Goal: Obtain resource: Obtain resource

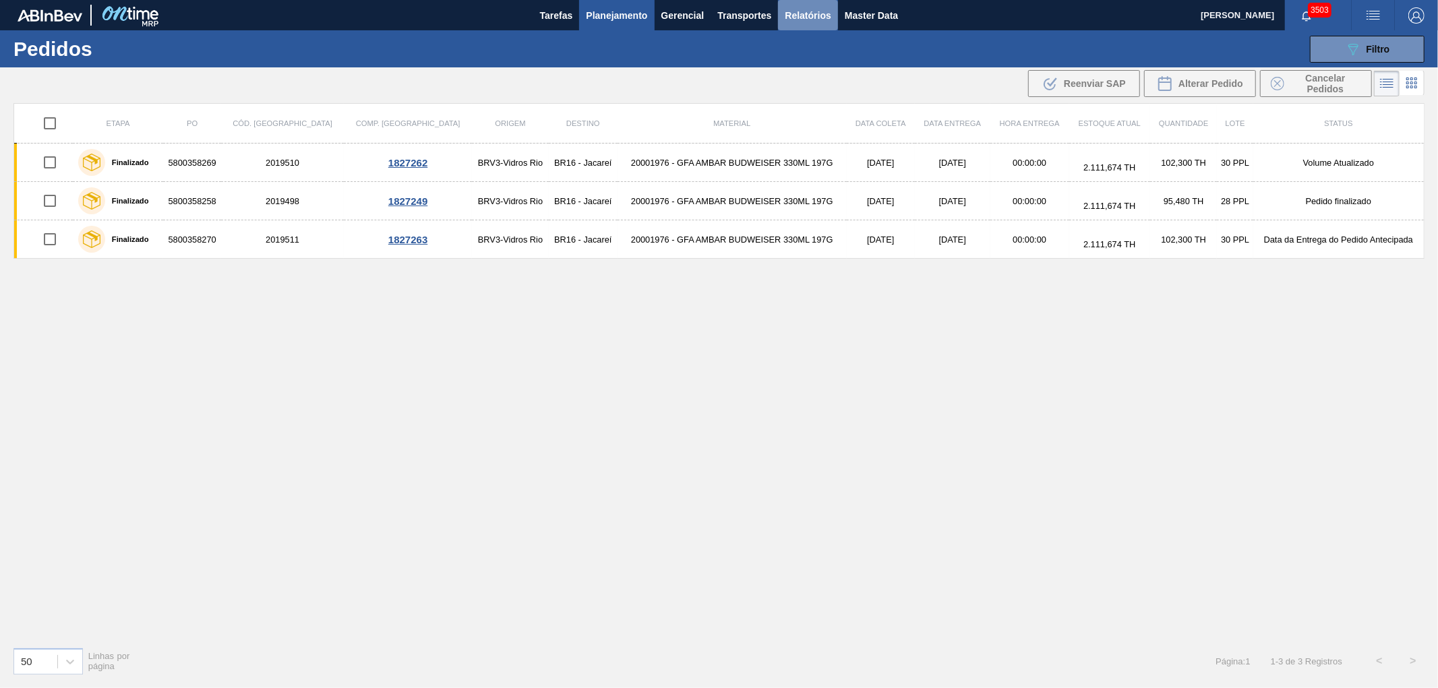
click at [810, 16] on span "Relatórios" at bounding box center [808, 15] width 46 height 16
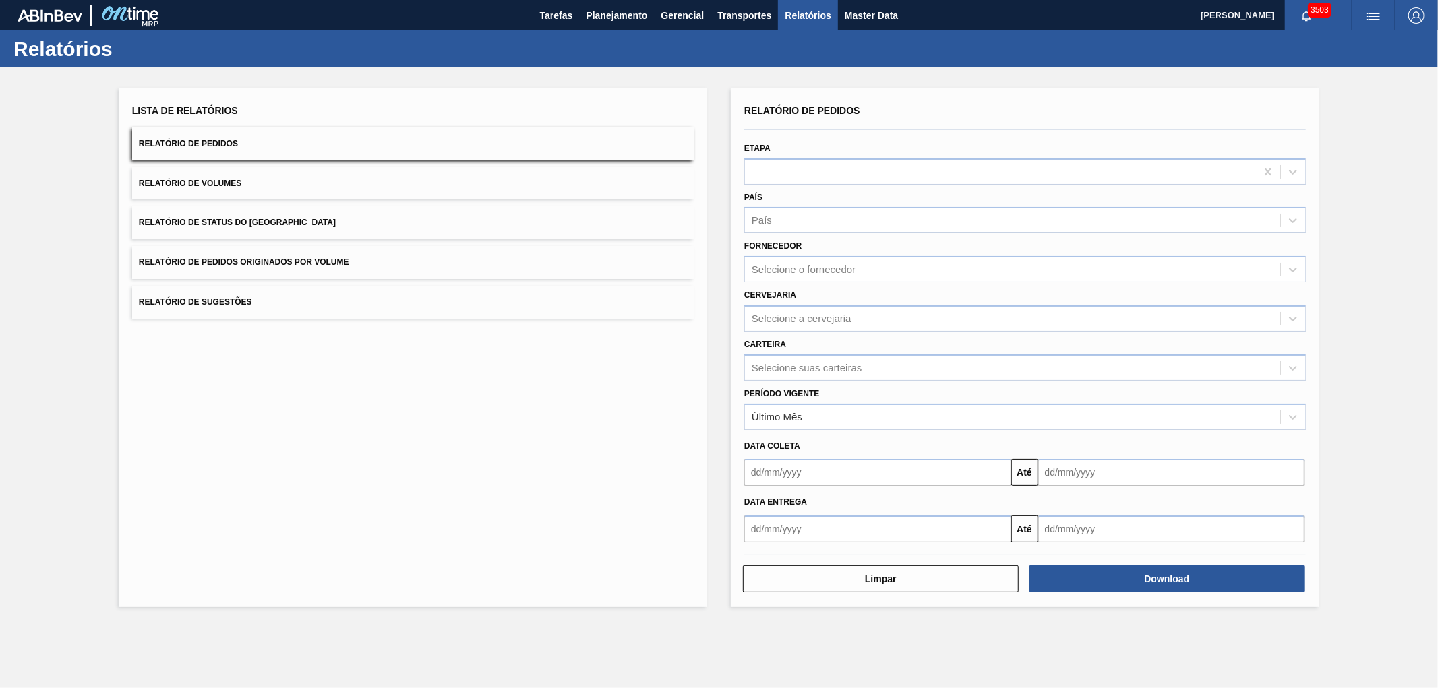
click at [224, 274] on button "Relatório de Pedidos Originados por Volume" at bounding box center [413, 262] width 562 height 33
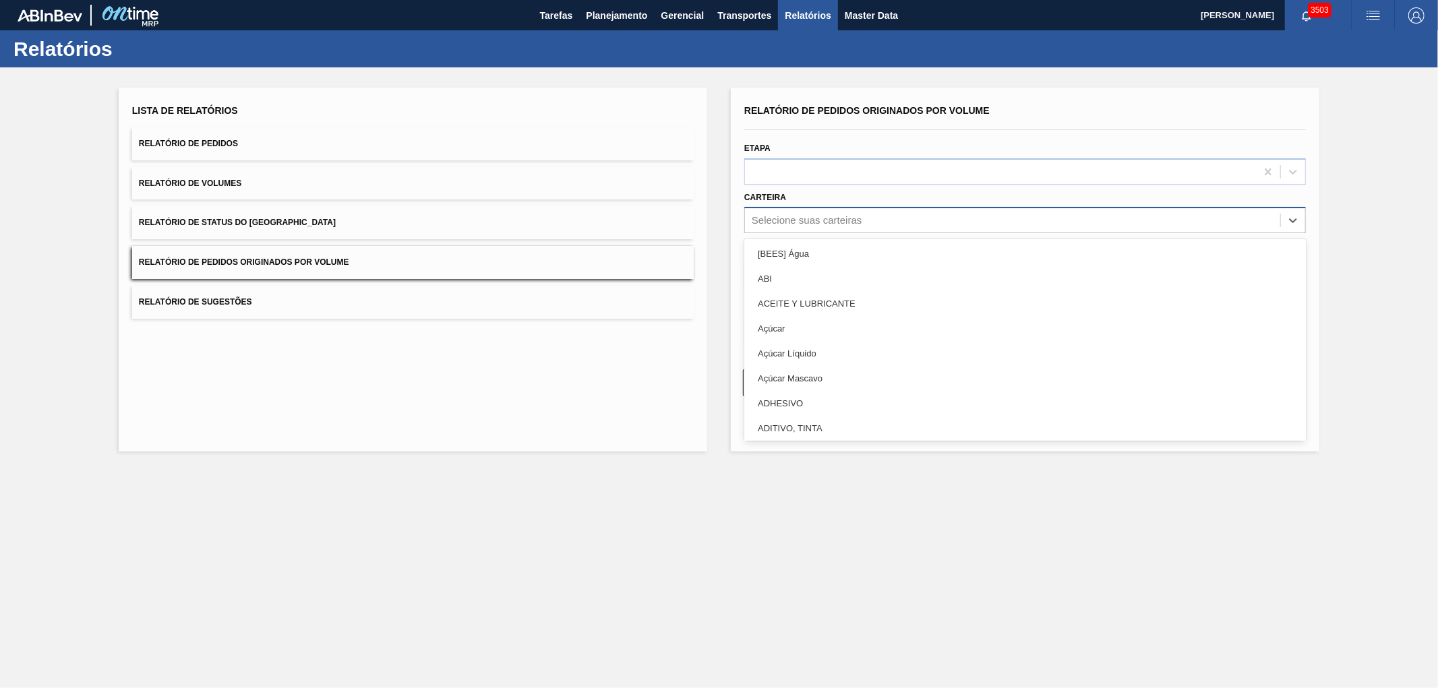
click at [797, 218] on div "Selecione suas carteiras" at bounding box center [807, 220] width 110 height 11
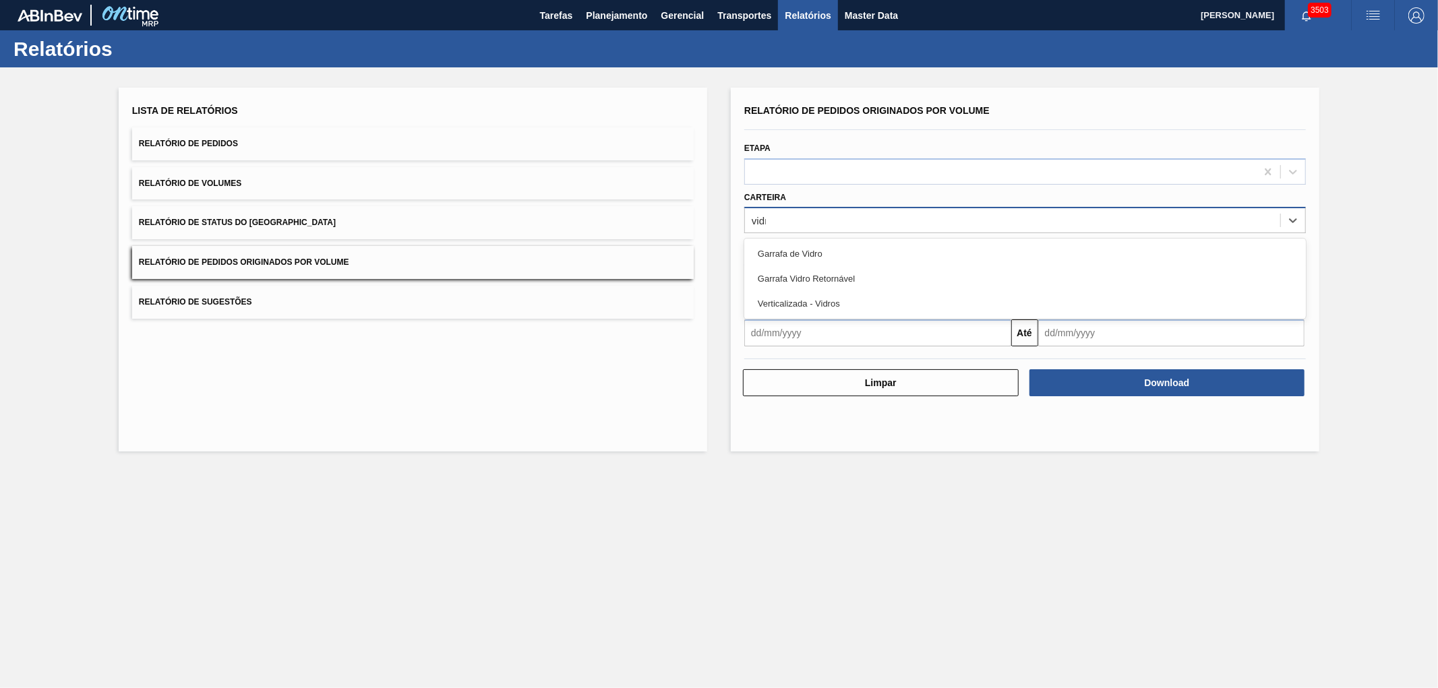
type input "vidro"
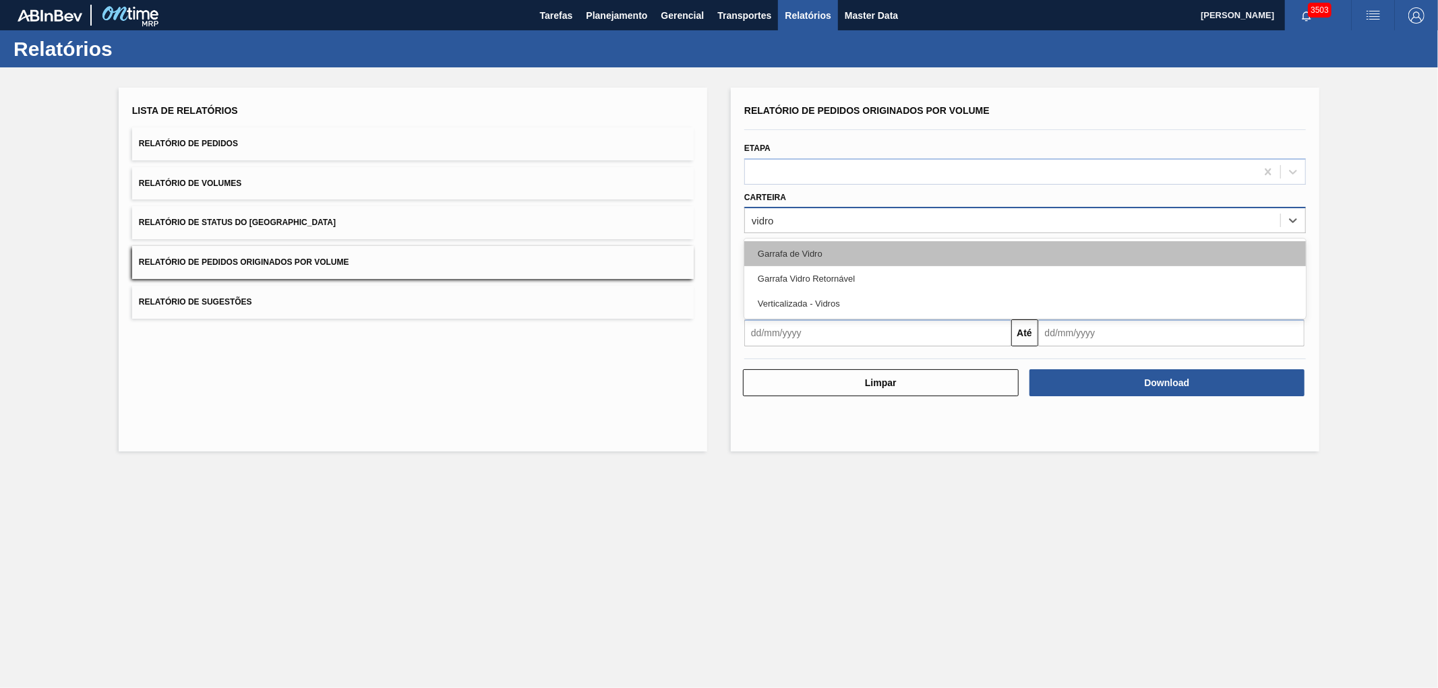
click at [813, 252] on div "Garrafa de Vidro" at bounding box center [1025, 253] width 562 height 25
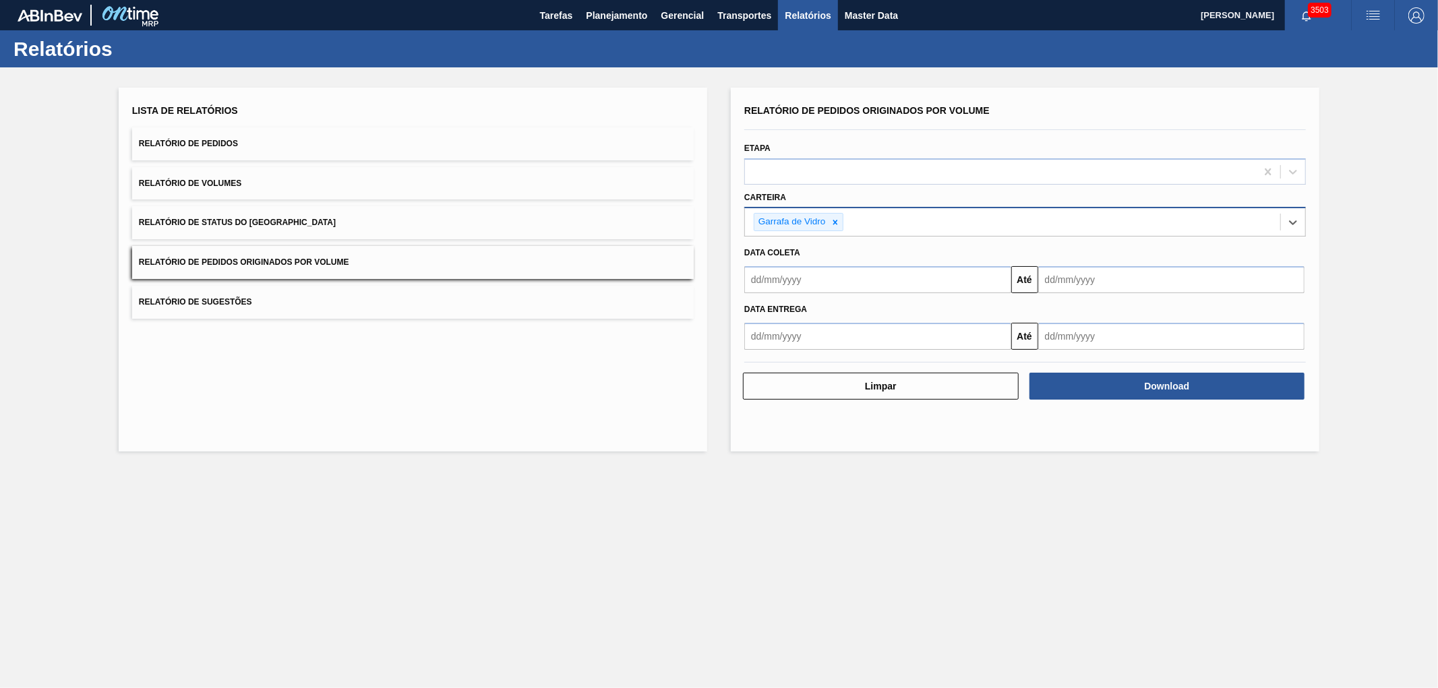
click at [811, 274] on input "text" at bounding box center [877, 279] width 267 height 27
click at [784, 358] on div "1" at bounding box center [782, 356] width 18 height 18
type input "[DATE]"
click at [1108, 280] on input "text" at bounding box center [1171, 279] width 267 height 27
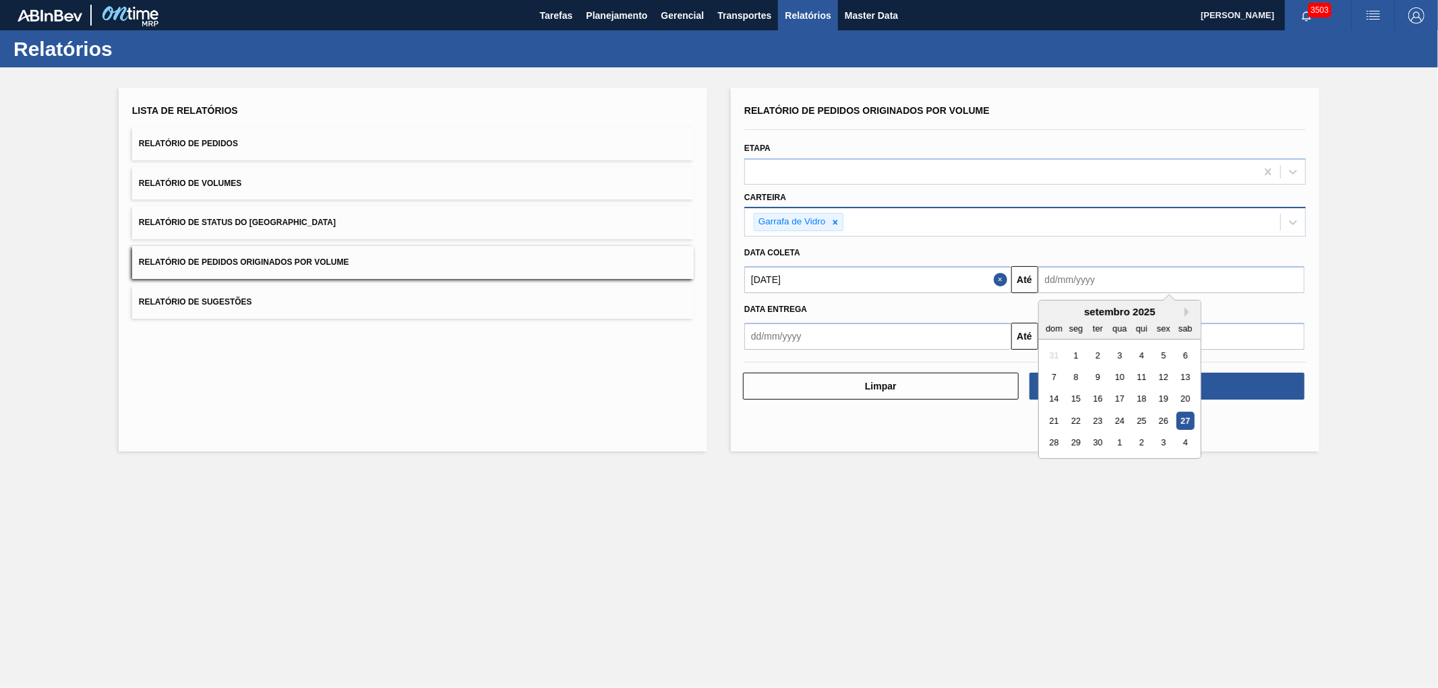
click at [1044, 440] on div "28 29 30 1 2 3 4" at bounding box center [1119, 443] width 153 height 22
click at [1059, 447] on div "28" at bounding box center [1054, 443] width 18 height 18
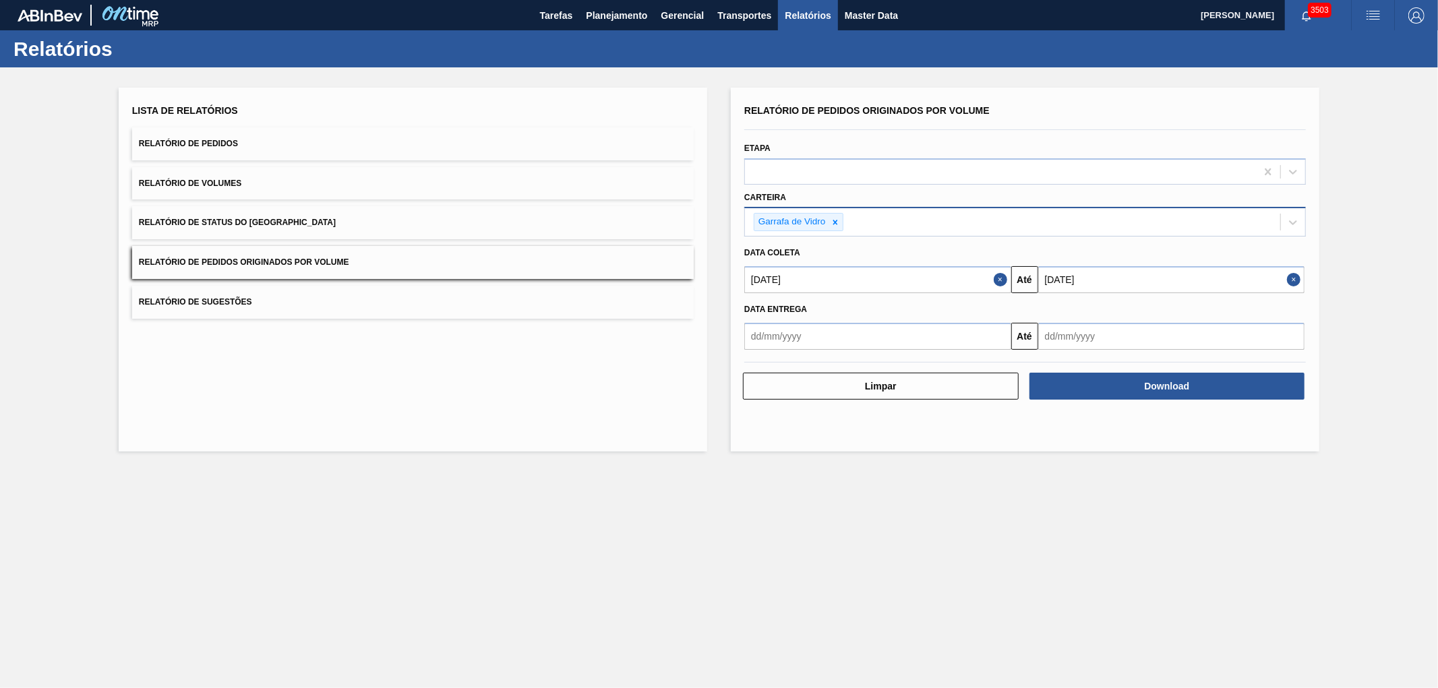
type input "[DATE]"
click at [1097, 380] on button "Download" at bounding box center [1168, 386] width 276 height 27
click at [599, 12] on span "Planejamento" at bounding box center [616, 15] width 61 height 16
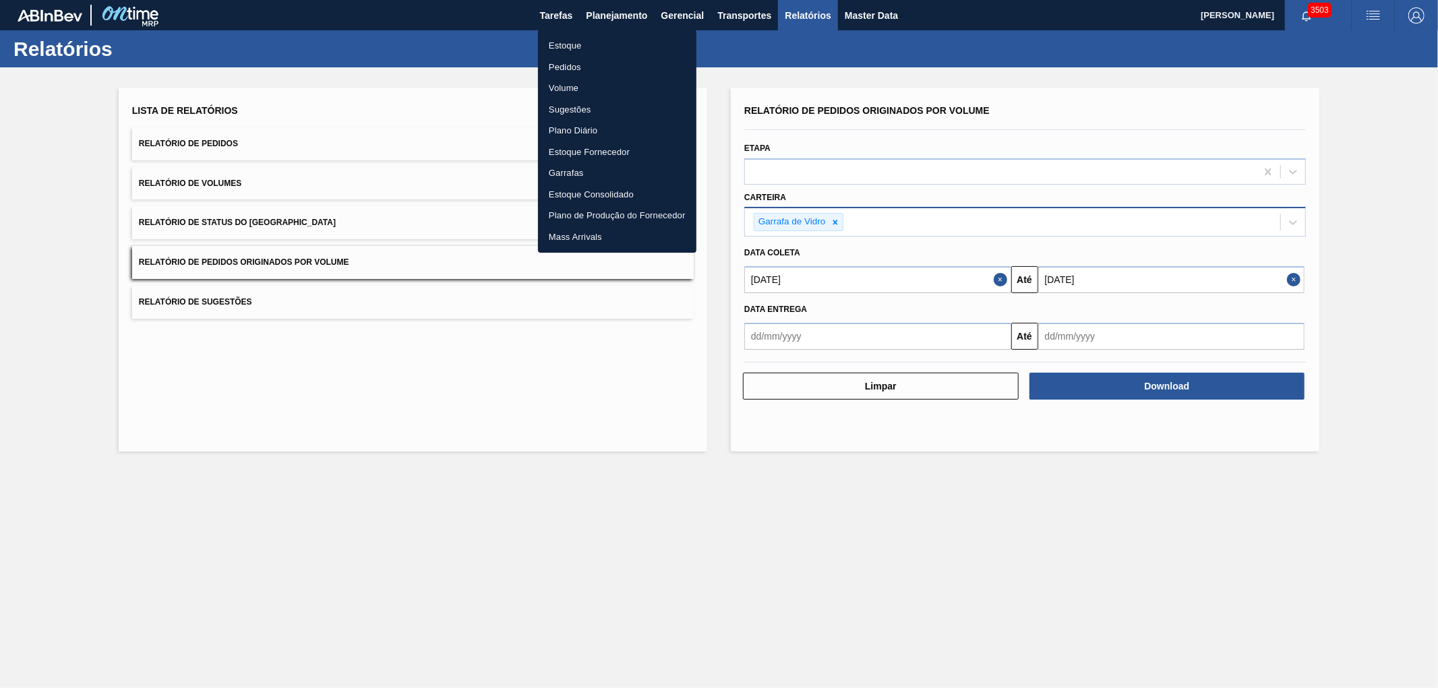
click at [562, 71] on li "Pedidos" at bounding box center [617, 68] width 158 height 22
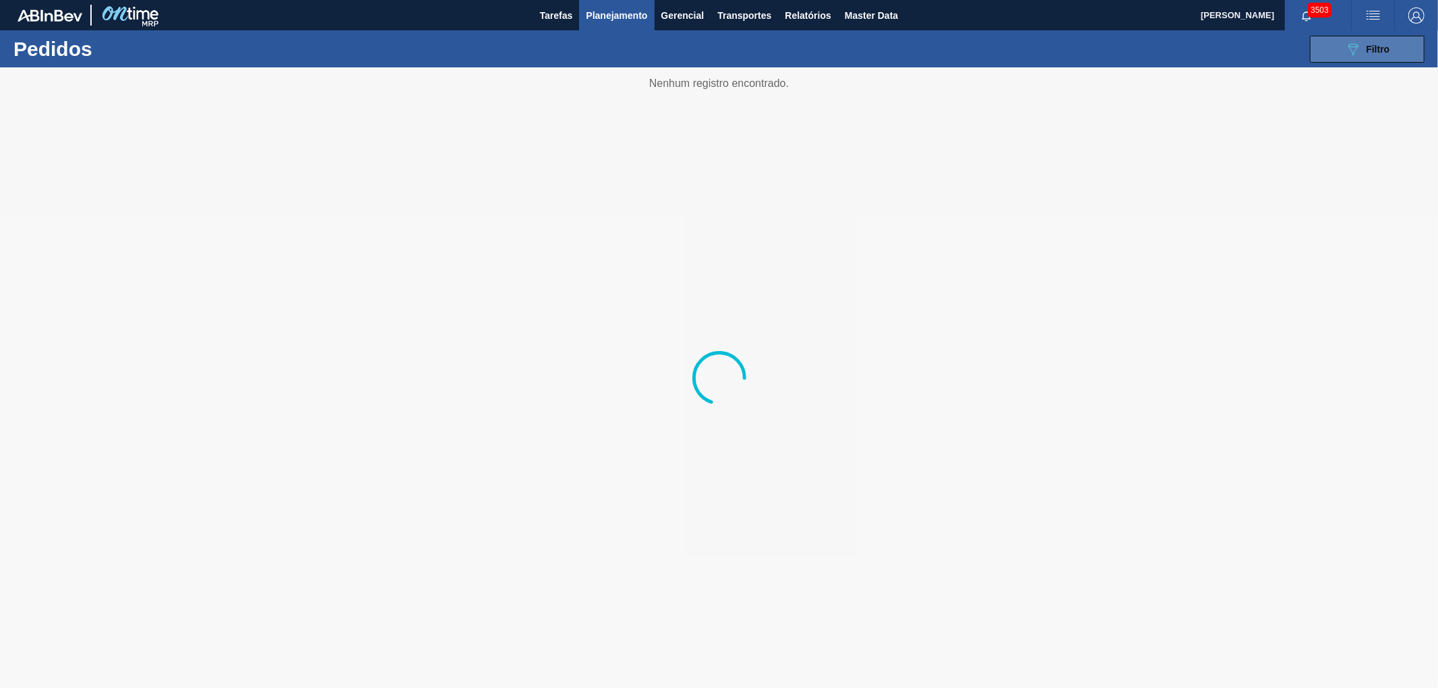
click at [1357, 45] on icon "089F7B8B-B2A5-4AFE-B5C0-19BA573D28AC" at bounding box center [1353, 49] width 16 height 16
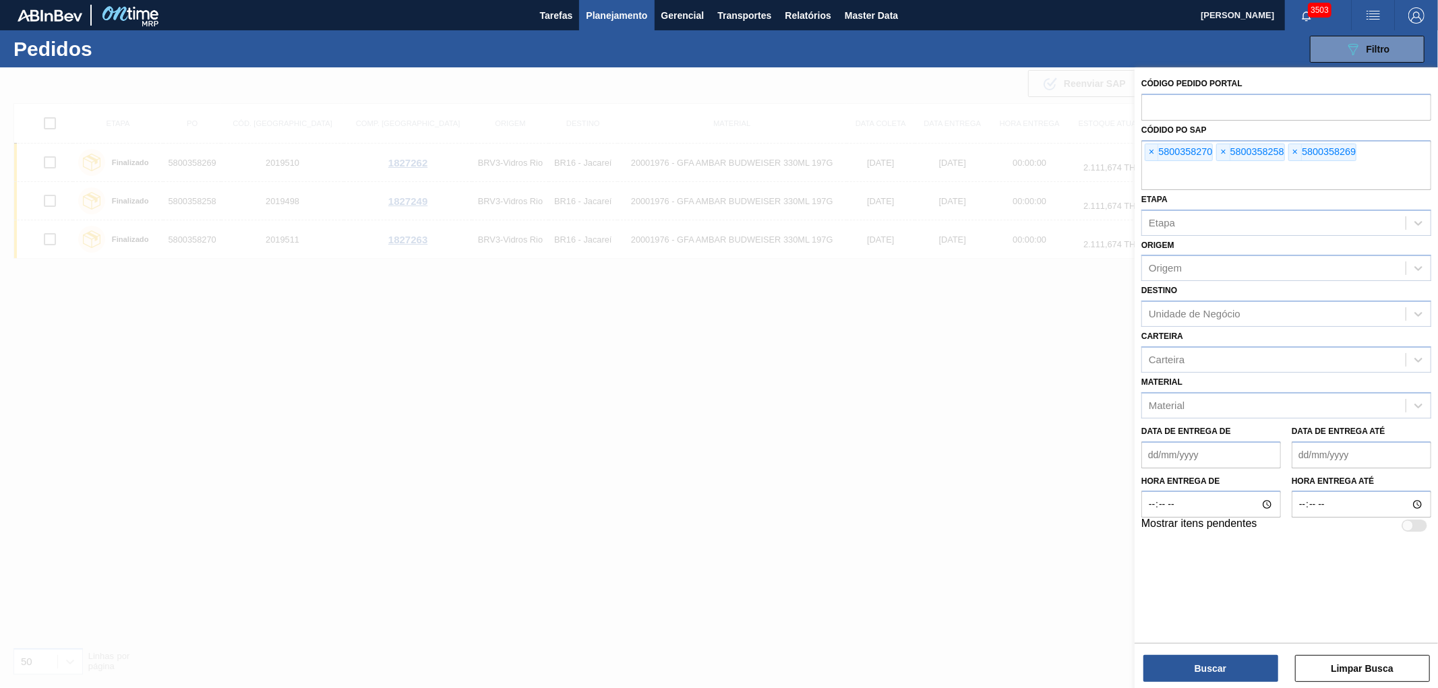
click at [1146, 157] on span "×" at bounding box center [1152, 152] width 13 height 16
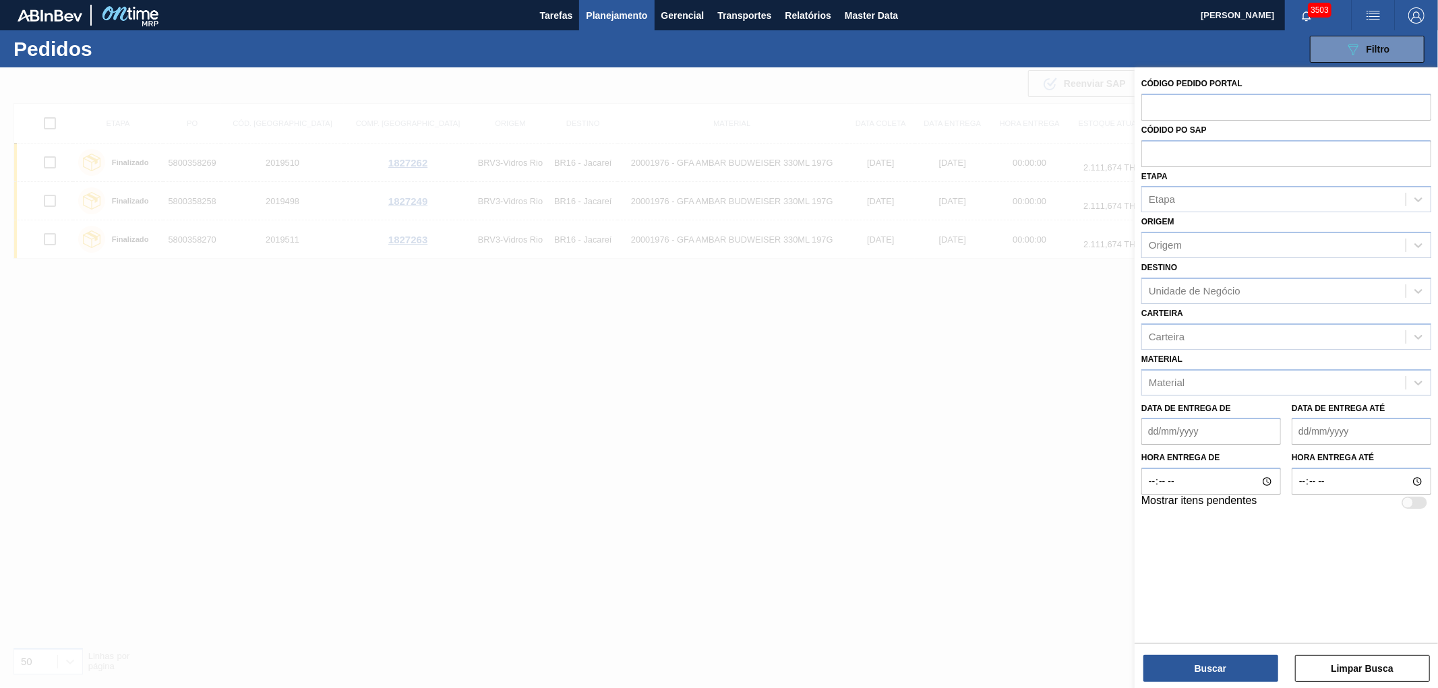
click at [1145, 157] on input "text" at bounding box center [1287, 153] width 290 height 26
paste input "text"
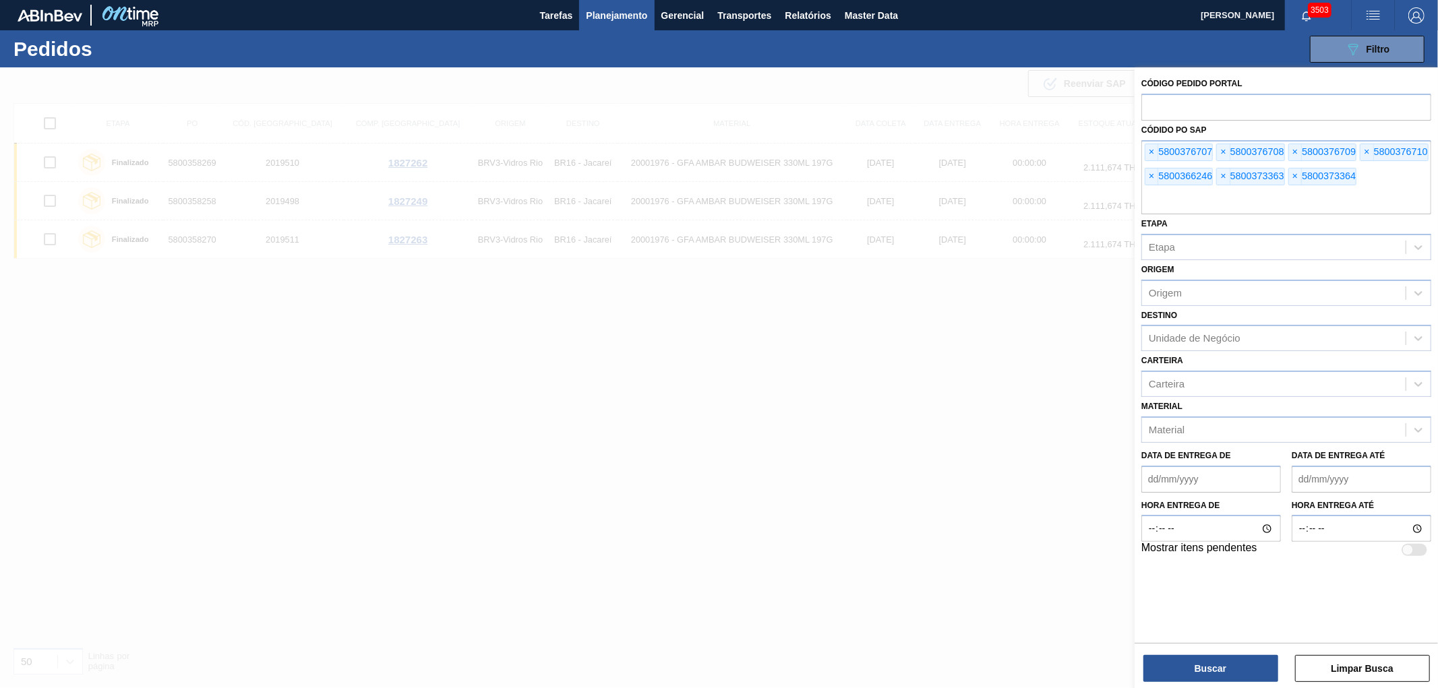
click at [1189, 651] on div "Buscar Limpar Busca" at bounding box center [1286, 662] width 303 height 38
click at [1190, 661] on button "Buscar" at bounding box center [1211, 668] width 135 height 27
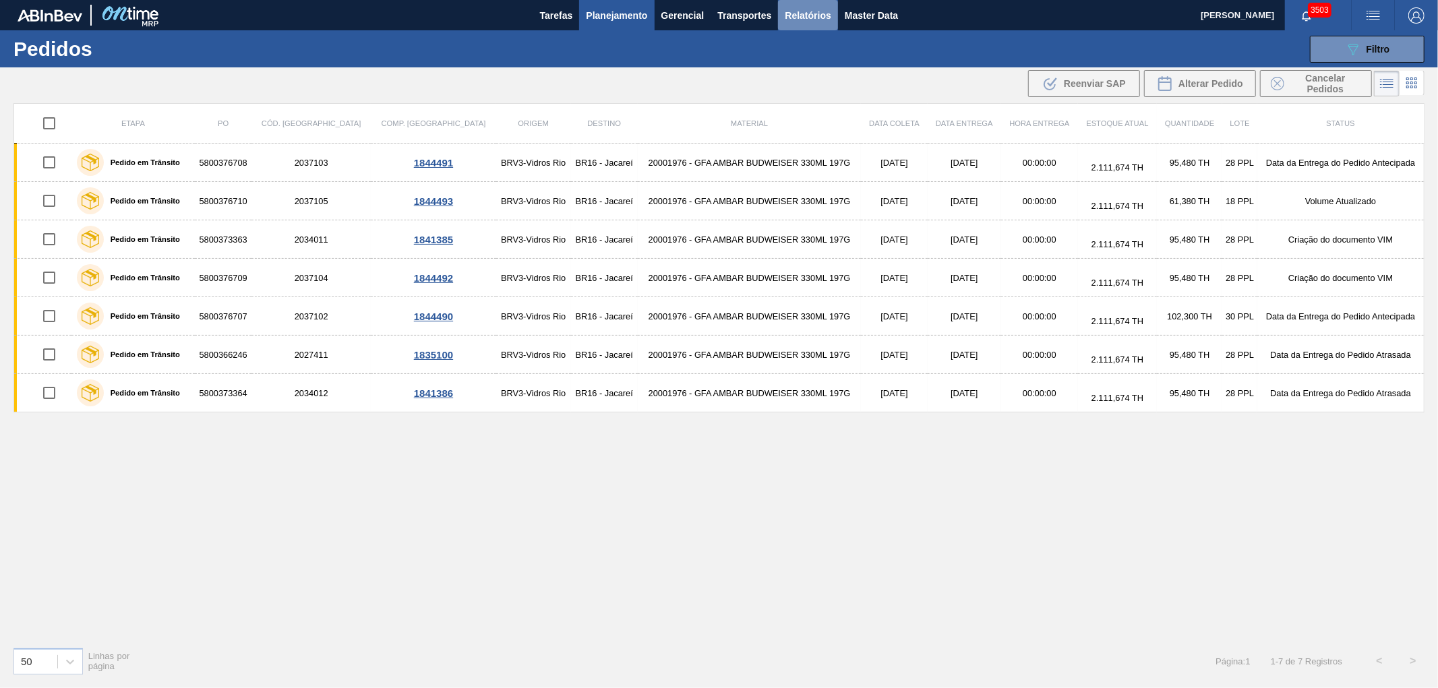
click at [801, 13] on span "Relatórios" at bounding box center [808, 15] width 46 height 16
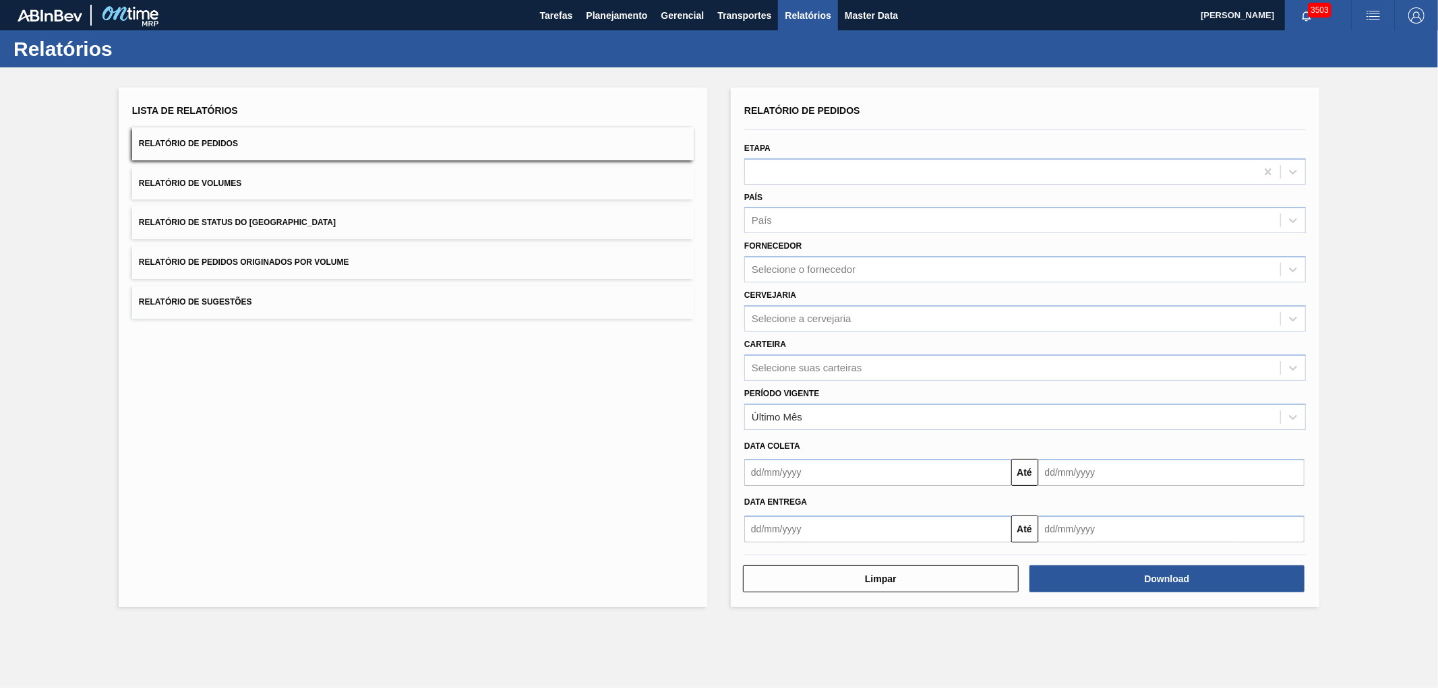
click at [231, 264] on span "Relatório de Pedidos Originados por Volume" at bounding box center [244, 262] width 210 height 9
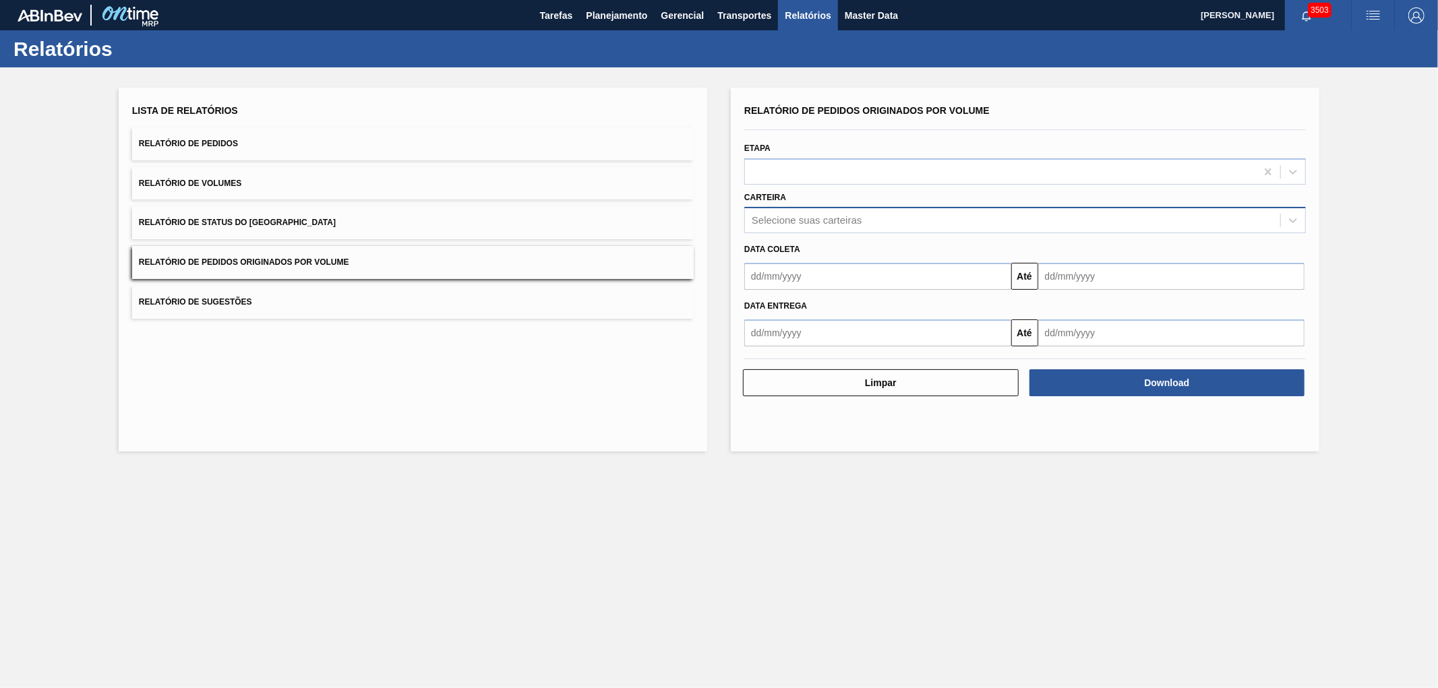
click at [791, 224] on div "Selecione suas carteiras" at bounding box center [807, 220] width 110 height 11
type input "vidro"
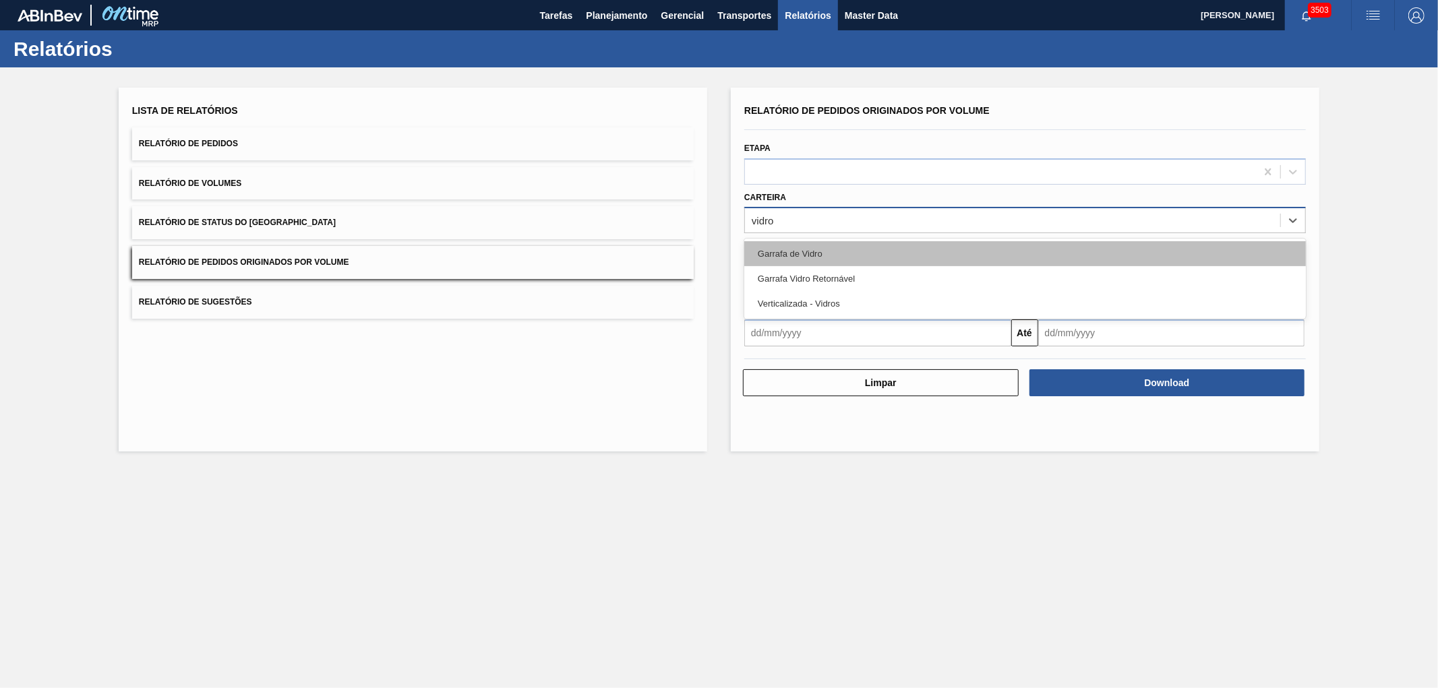
click at [811, 251] on div "Garrafa de Vidro" at bounding box center [1025, 253] width 562 height 25
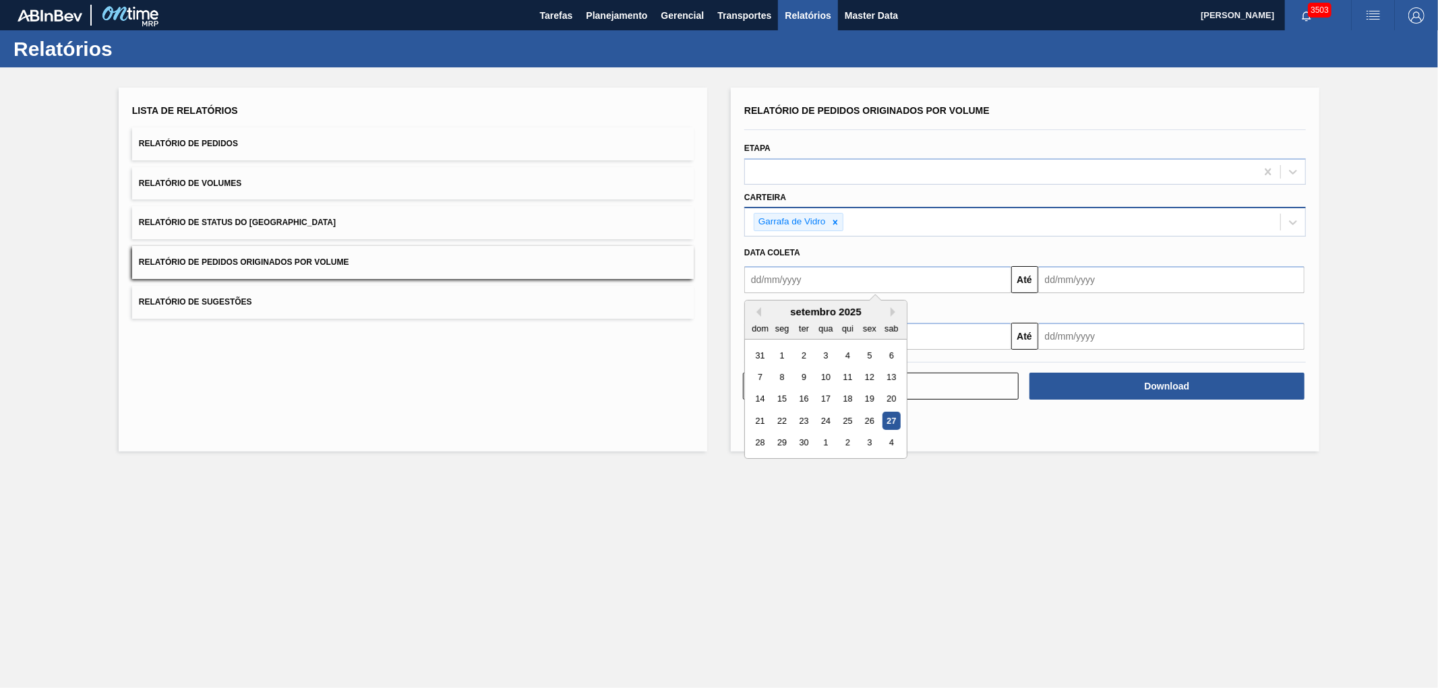
click at [775, 271] on input "text" at bounding box center [877, 279] width 267 height 27
click at [784, 353] on div "1" at bounding box center [782, 356] width 18 height 18
type input "[DATE]"
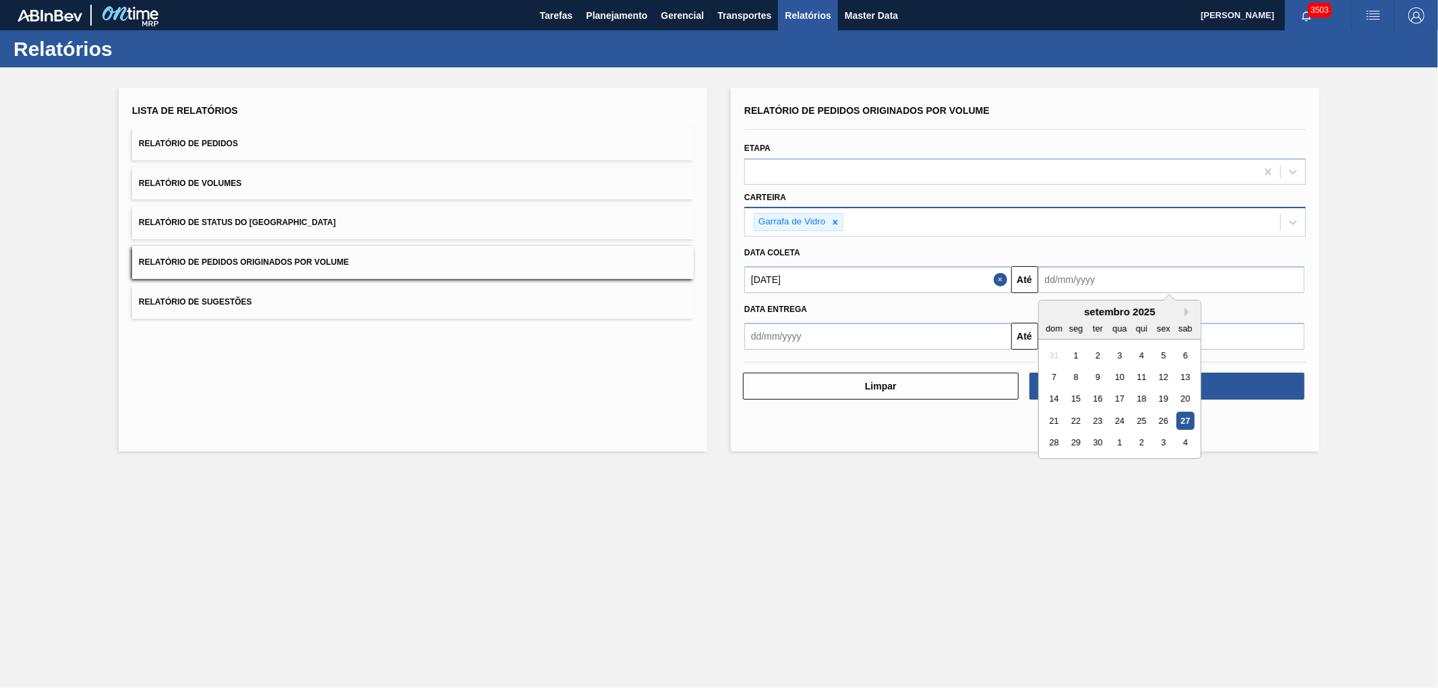
click at [1176, 270] on input "text" at bounding box center [1171, 279] width 267 height 27
click at [1056, 439] on div "28" at bounding box center [1054, 443] width 18 height 18
type input "[DATE]"
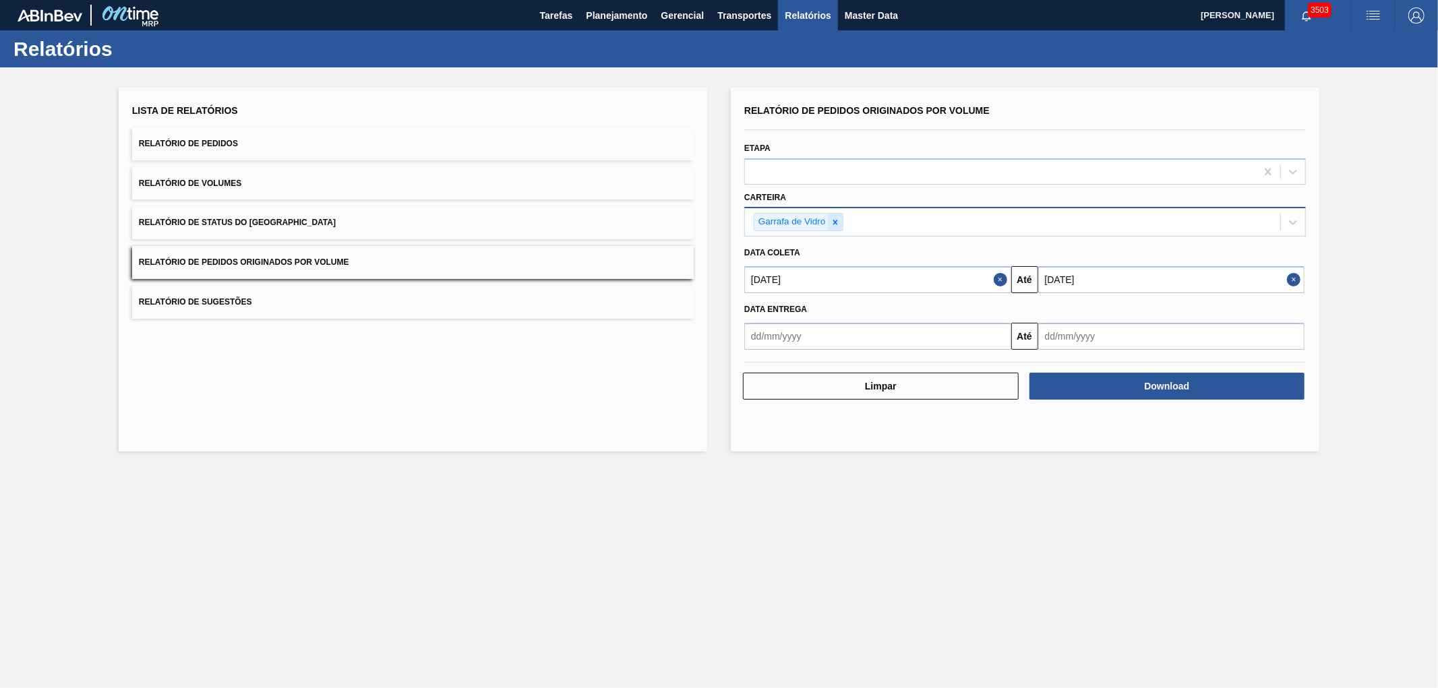
click at [831, 223] on icon at bounding box center [835, 222] width 9 height 9
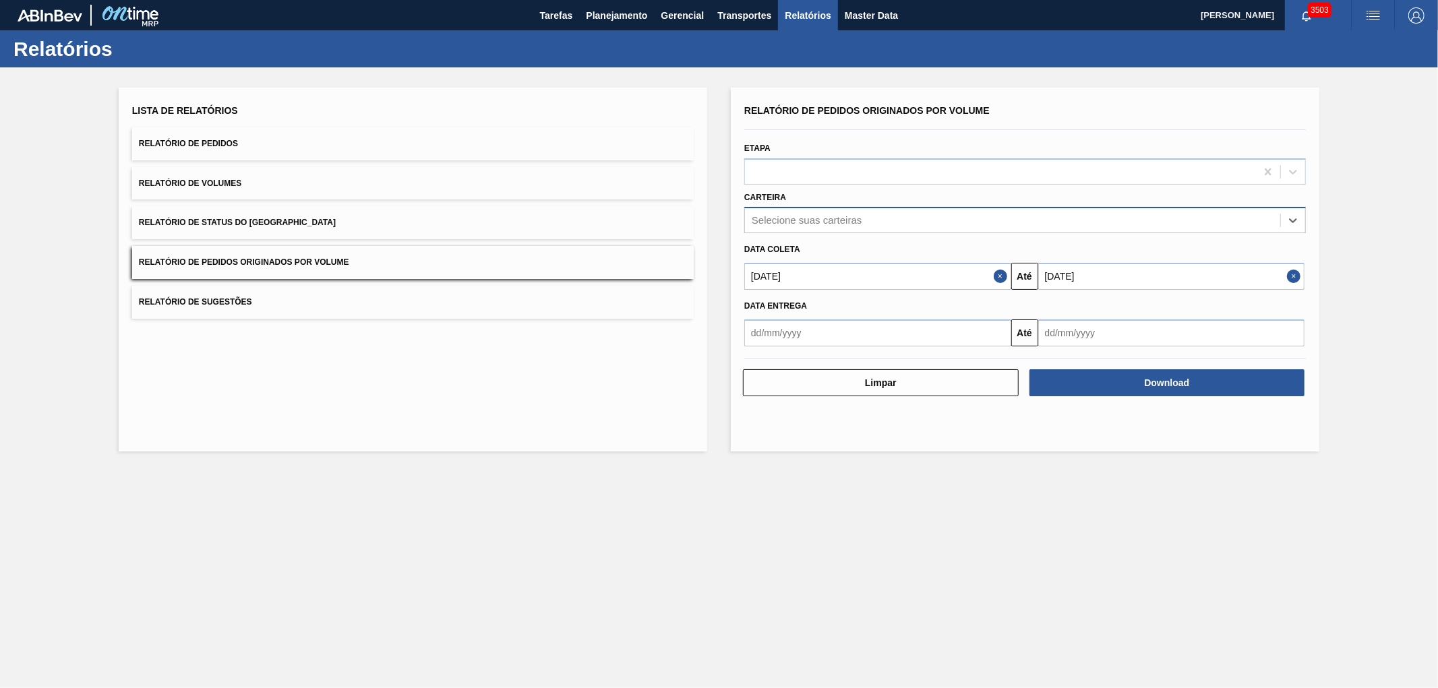
click at [831, 223] on div "Selecione suas carteiras" at bounding box center [807, 220] width 110 height 11
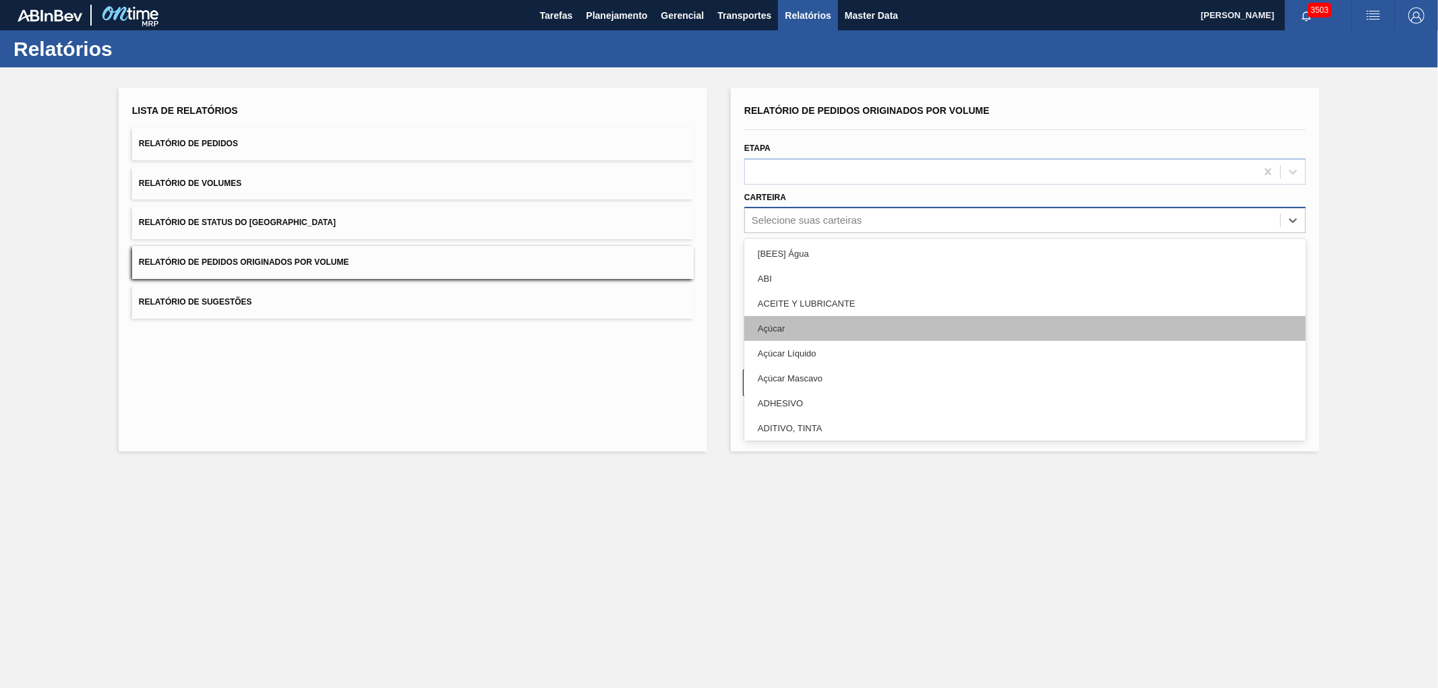
click at [773, 326] on div "Açúcar" at bounding box center [1025, 328] width 562 height 25
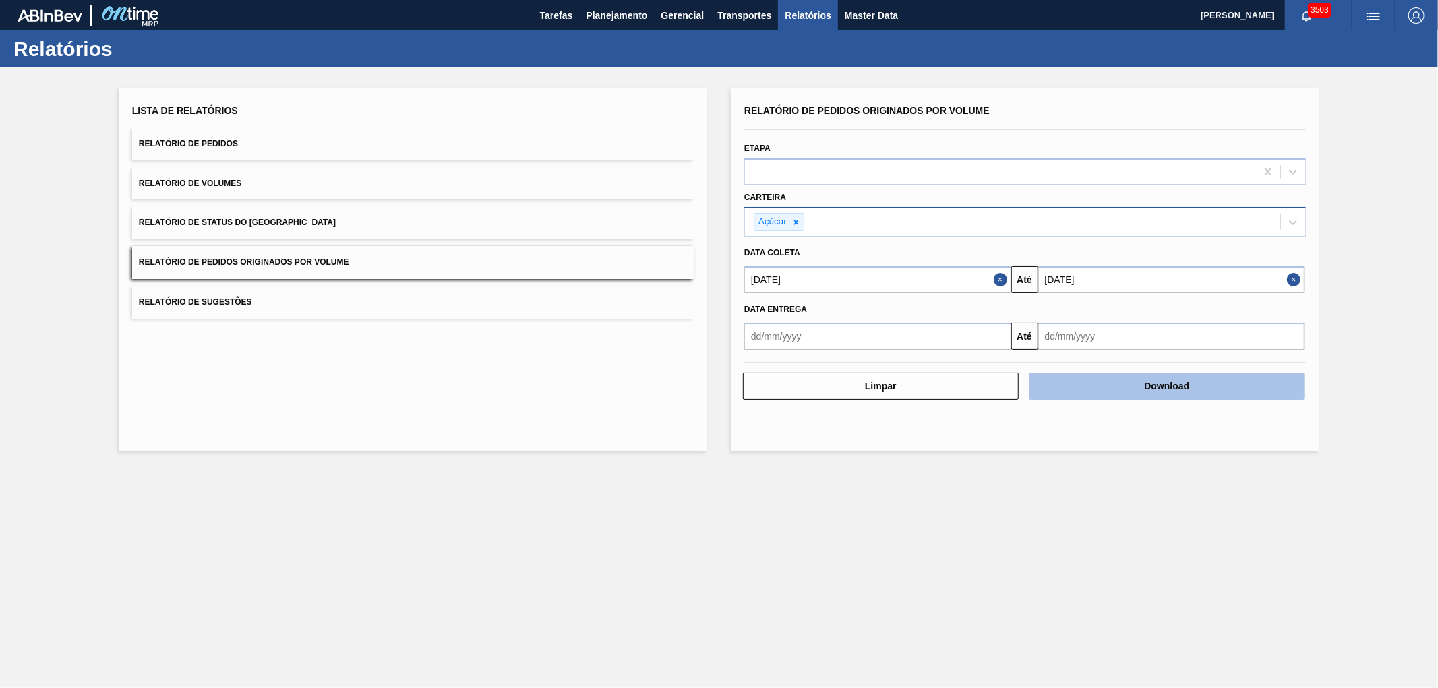
click at [1127, 393] on button "Download" at bounding box center [1168, 386] width 276 height 27
